Goal: Transaction & Acquisition: Purchase product/service

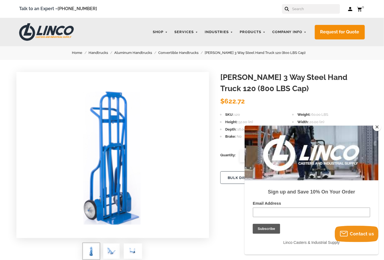
click at [103, 53] on link "Handtrucks" at bounding box center [102, 53] width 26 height 6
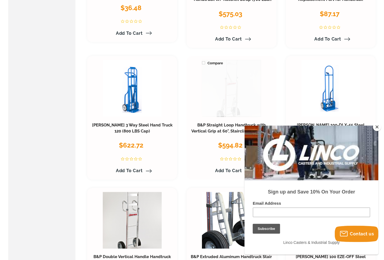
scroll to position [152, 0]
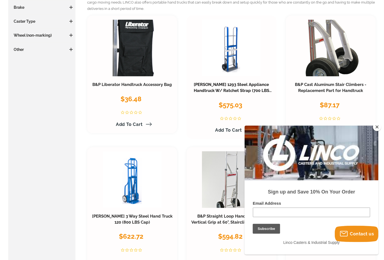
click at [230, 87] on link "[PERSON_NAME] 1293 Steel Appliance Handtruck W/ Ratchet Strap (700 LBS Cap)" at bounding box center [233, 90] width 78 height 17
